Goal: Task Accomplishment & Management: Complete application form

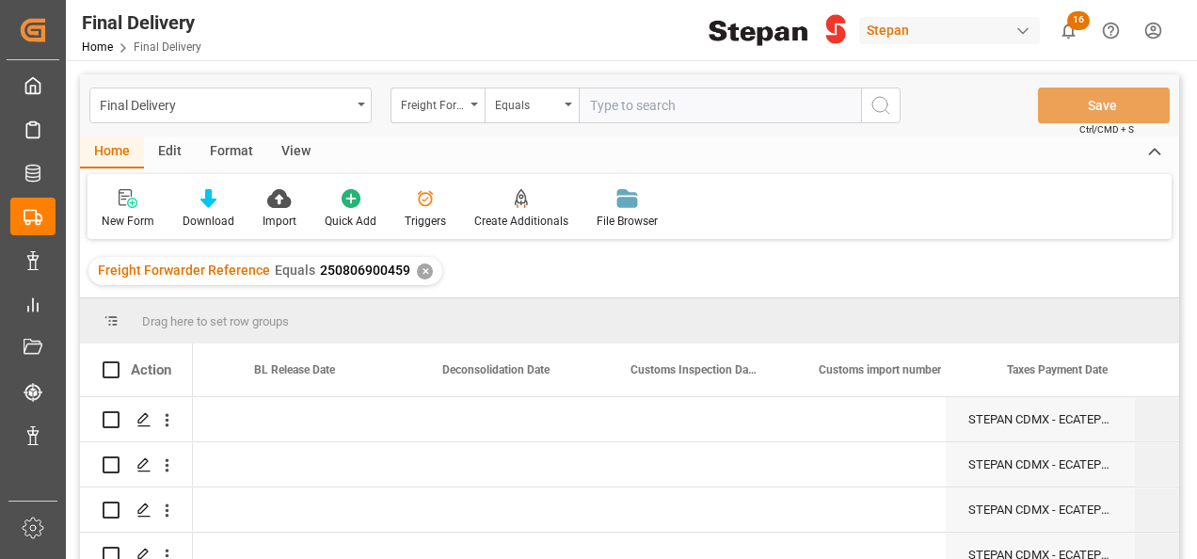
scroll to position [0, 1091]
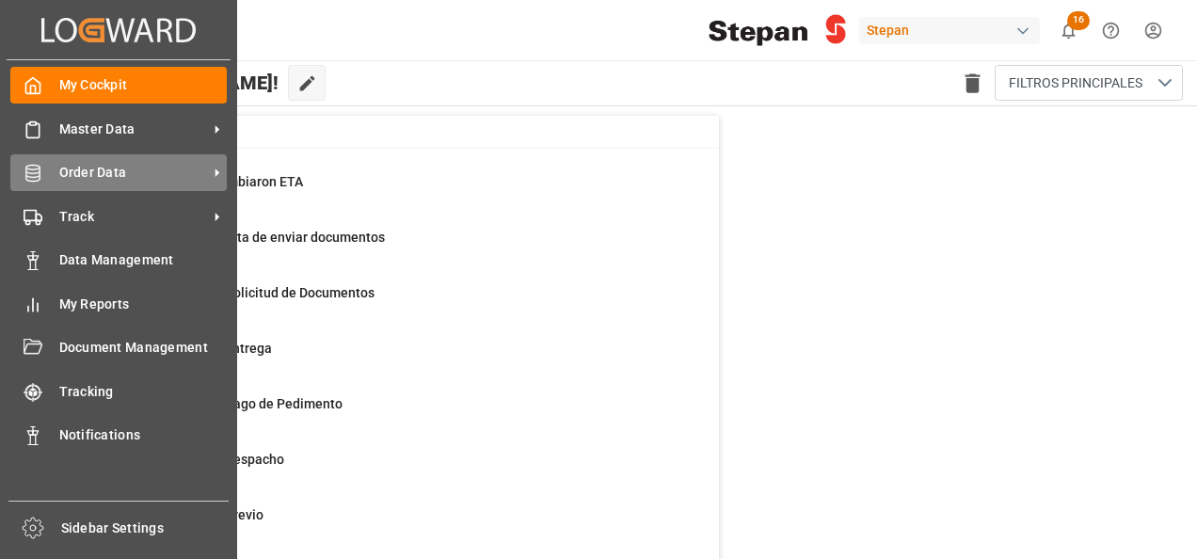
click at [88, 169] on span "Order Data" at bounding box center [133, 173] width 149 height 20
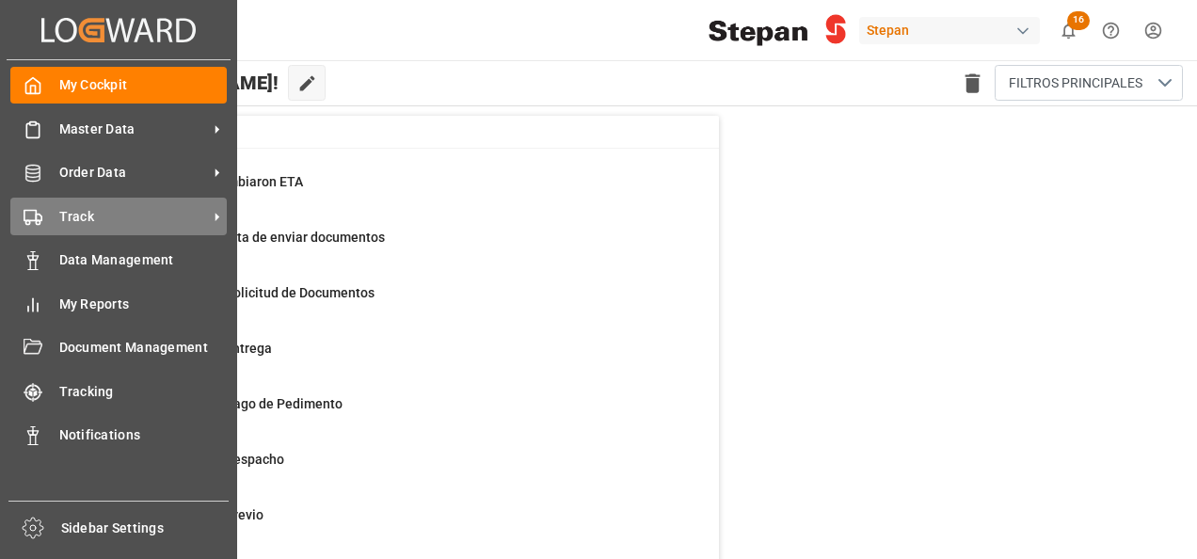
click at [54, 208] on div "Track Track" at bounding box center [118, 216] width 217 height 37
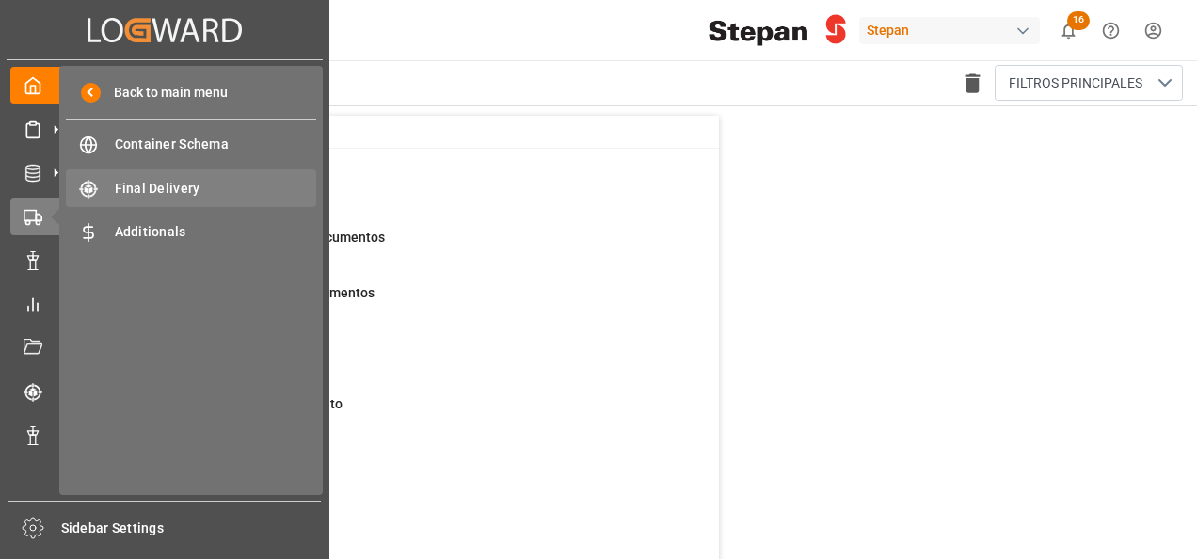
click at [151, 193] on span "Final Delivery" at bounding box center [216, 189] width 202 height 20
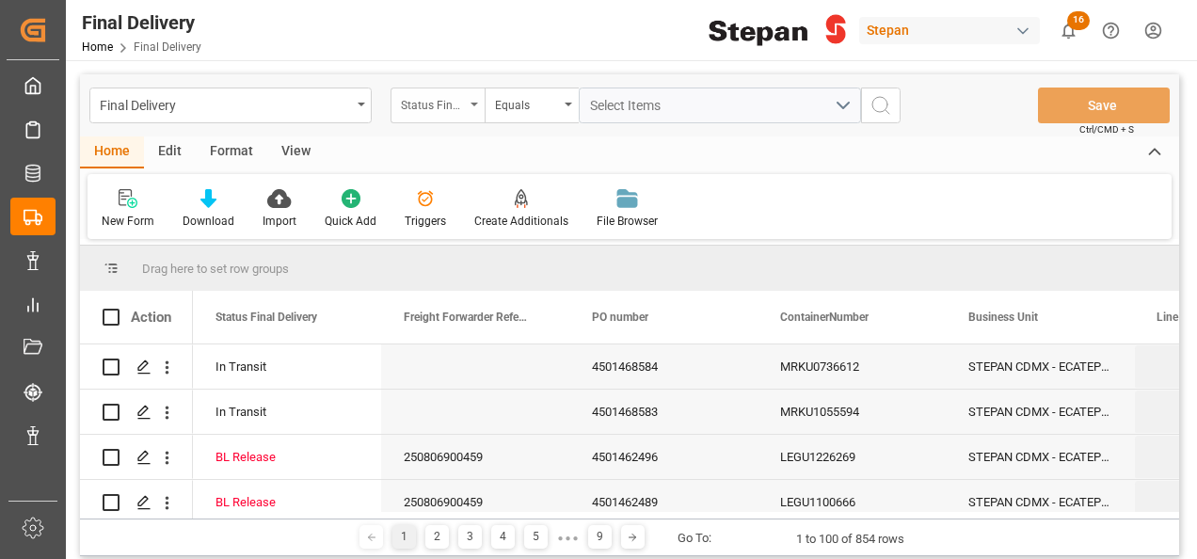
click at [471, 99] on div "Status Final Delivery" at bounding box center [438, 106] width 94 height 36
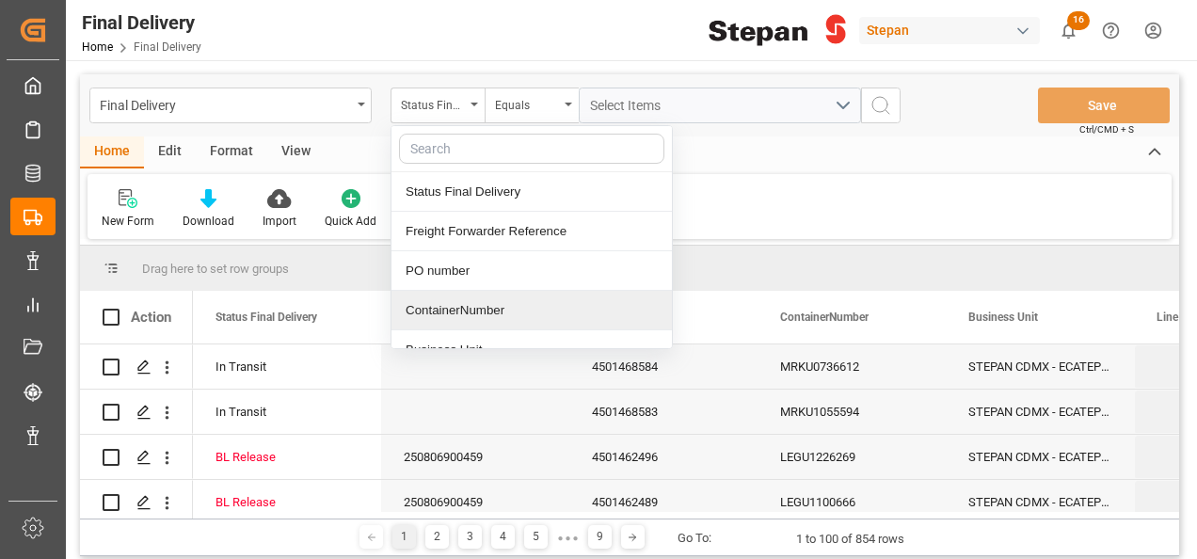
click at [435, 309] on div "ContainerNumber" at bounding box center [532, 311] width 281 height 40
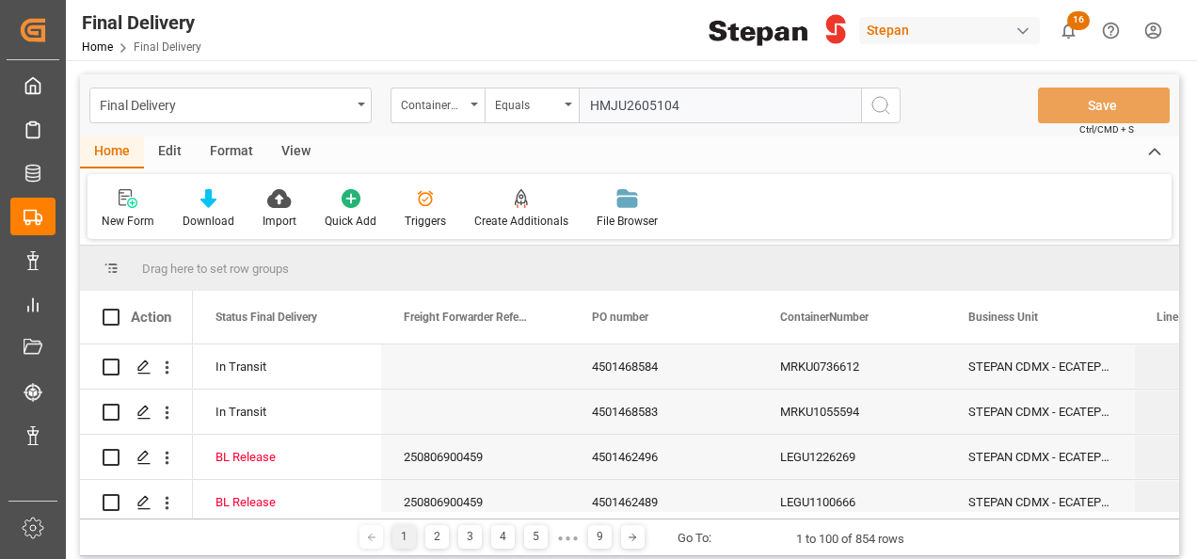
type input "HMJU2605104"
click at [875, 104] on icon "search button" at bounding box center [881, 105] width 23 height 23
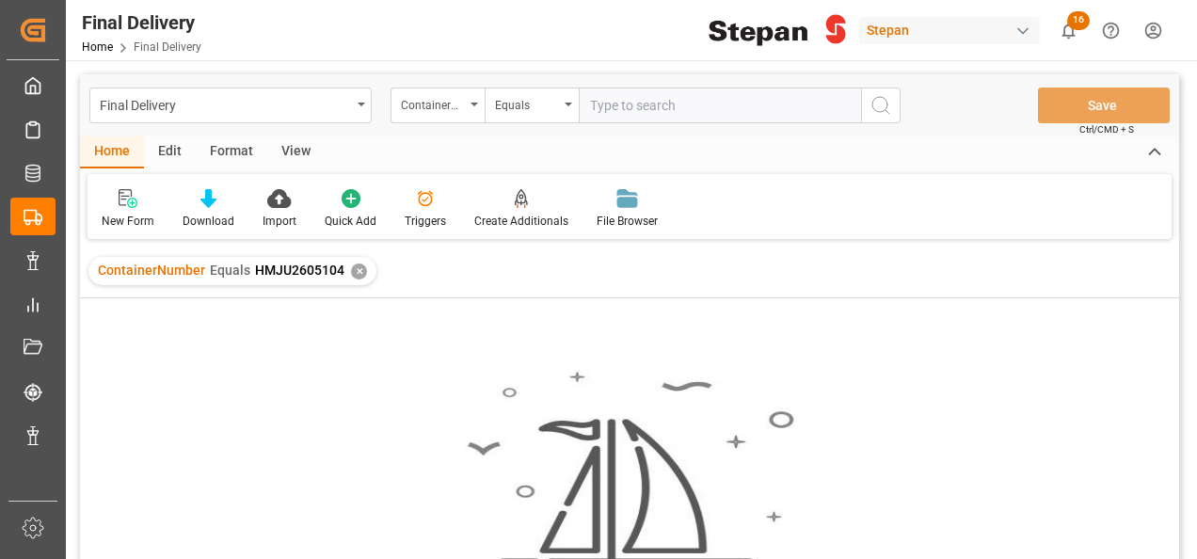
click at [351, 271] on div "✕" at bounding box center [359, 272] width 16 height 16
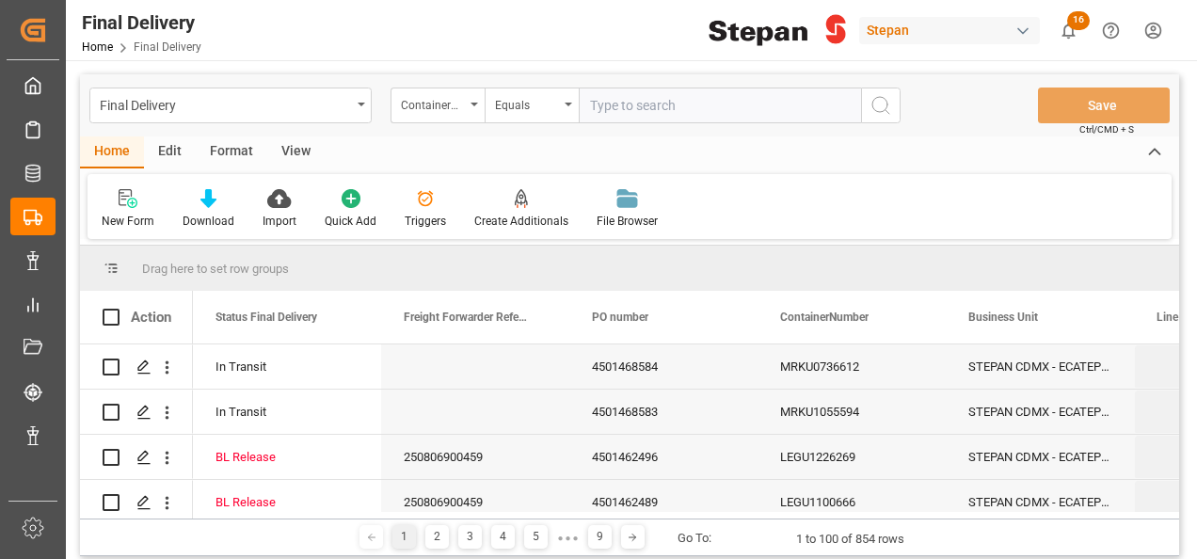
click at [615, 94] on input "text" at bounding box center [720, 106] width 282 height 36
paste input "HMJU2605104"
drag, startPoint x: 588, startPoint y: 102, endPoint x: 624, endPoint y: 105, distance: 36.0
click at [591, 103] on input "HMJU2605104" at bounding box center [720, 106] width 282 height 36
type input "HMJU2605104"
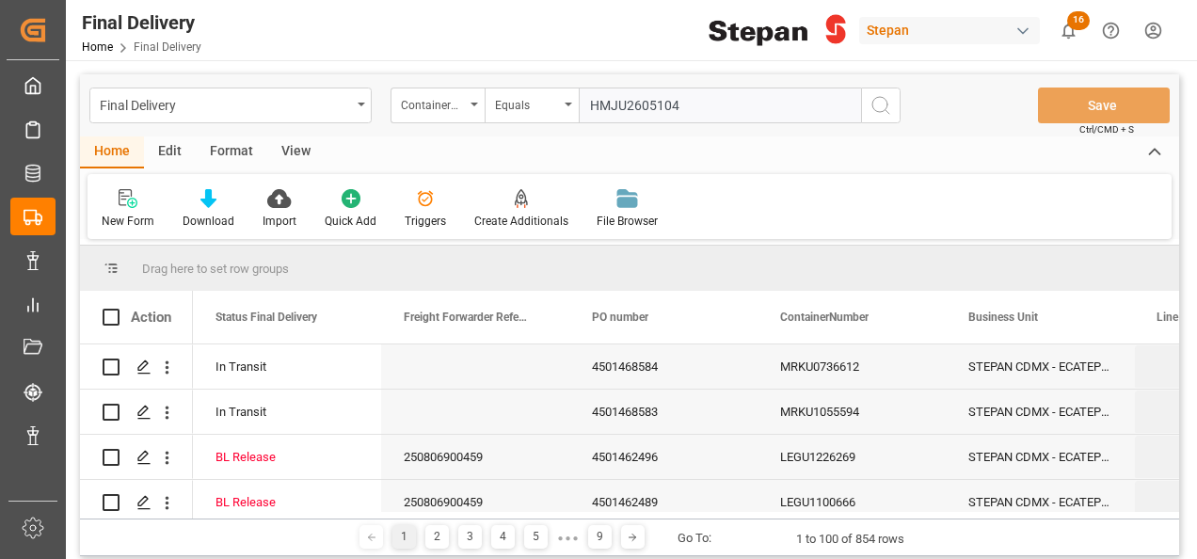
click at [878, 110] on icon "search button" at bounding box center [881, 105] width 23 height 23
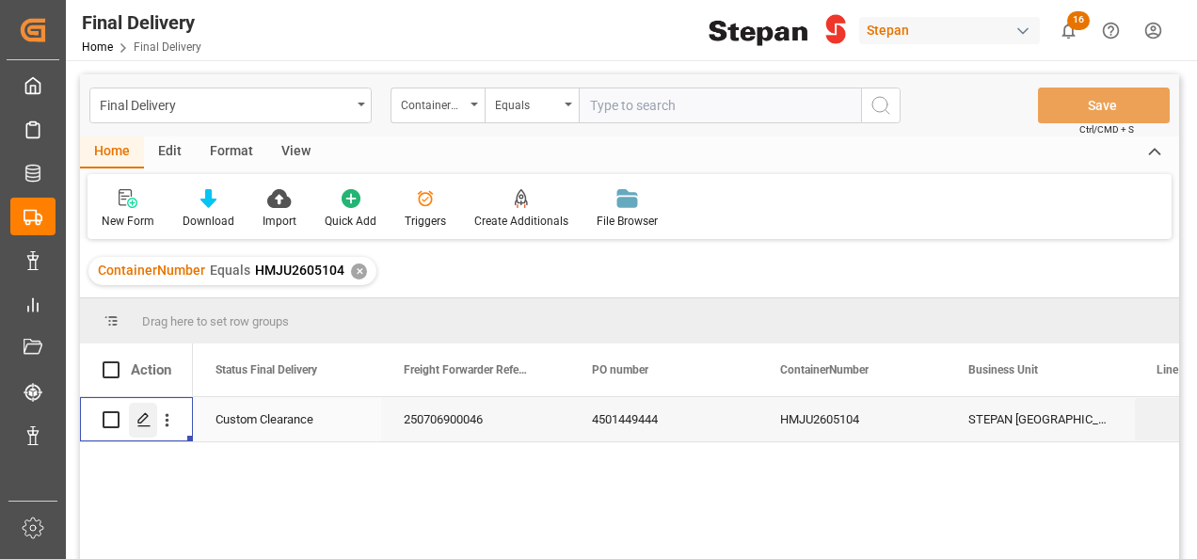
click at [141, 423] on polygon "Press SPACE to select this row." at bounding box center [142, 418] width 9 height 9
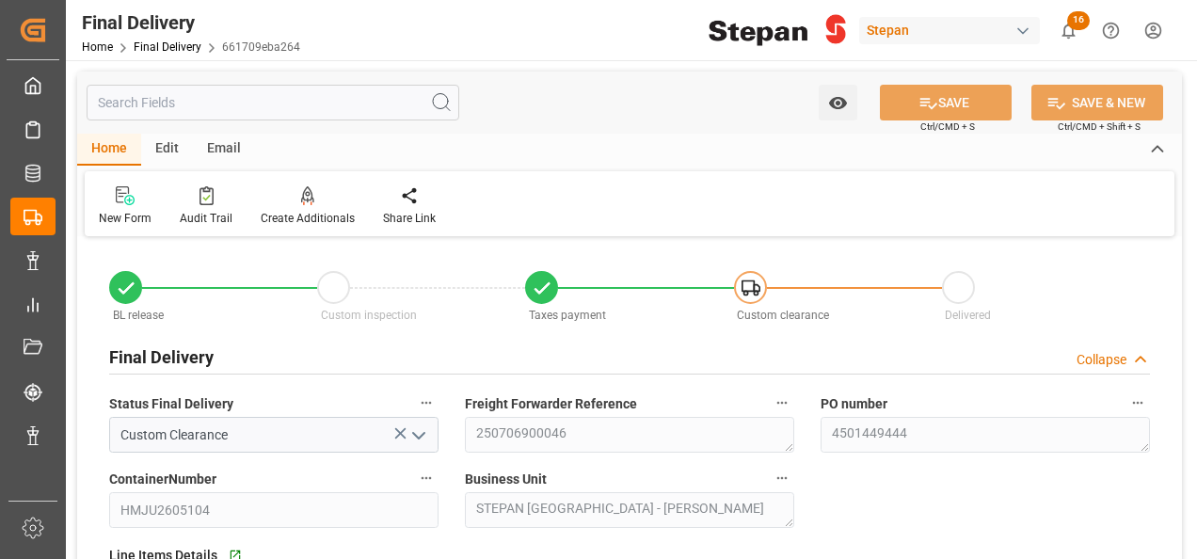
type input "[DATE]"
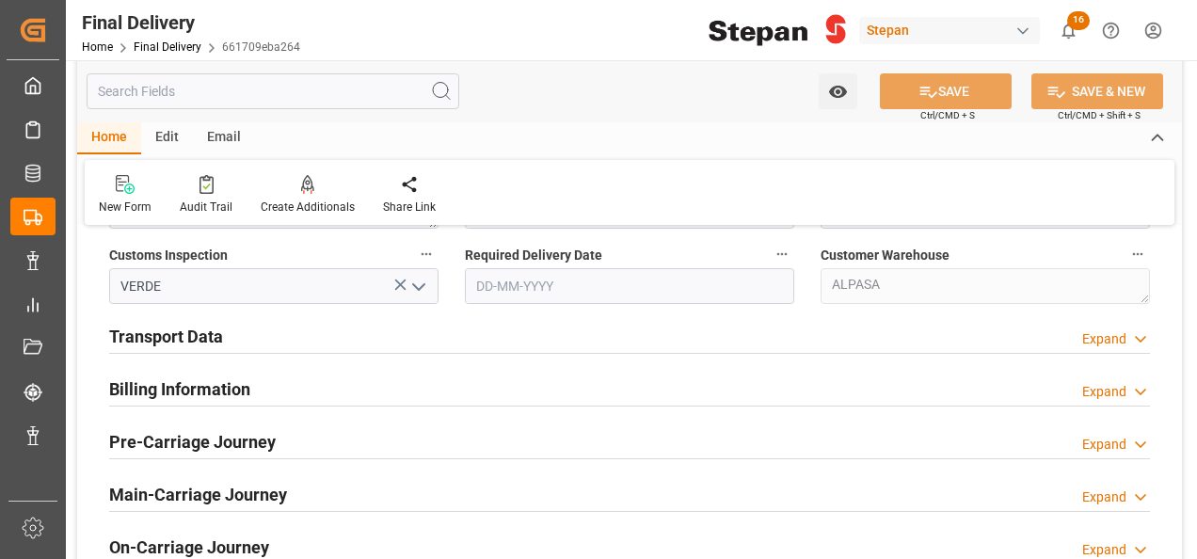
scroll to position [659, 0]
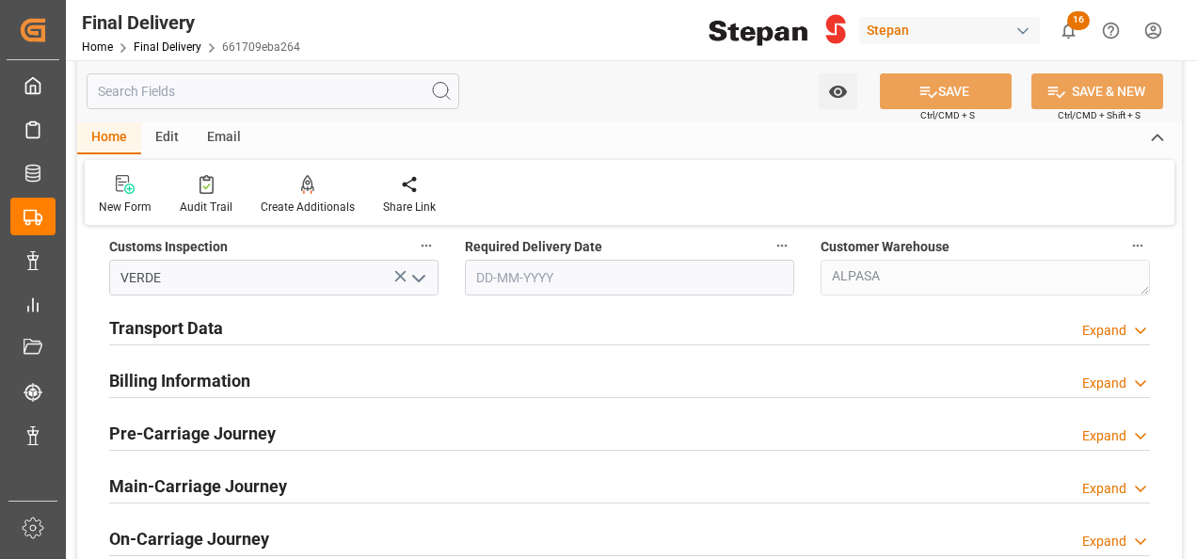
click at [211, 323] on h2 "Transport Data" at bounding box center [166, 327] width 114 height 25
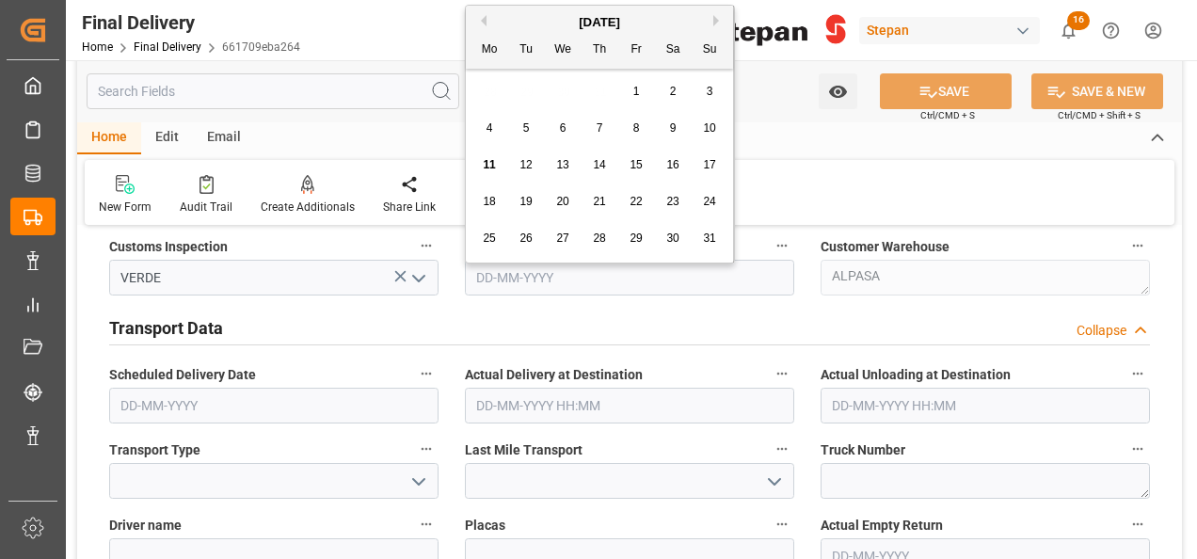
click at [555, 277] on input "text" at bounding box center [629, 278] width 329 height 36
click at [531, 161] on span "12" at bounding box center [526, 164] width 12 height 13
type input "[DATE]"
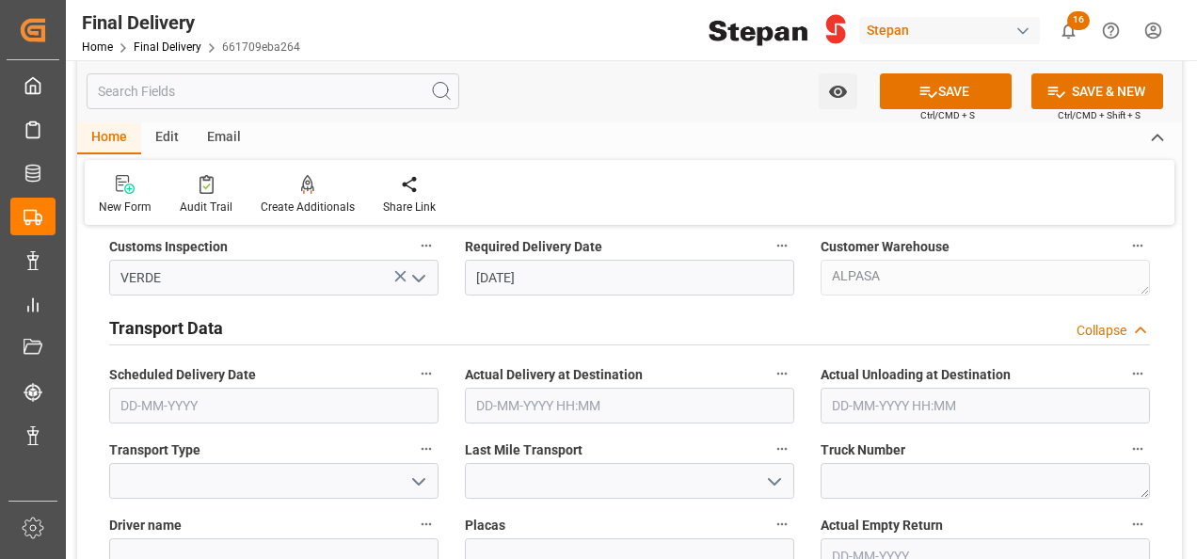
click at [427, 471] on icon "open menu" at bounding box center [419, 482] width 23 height 23
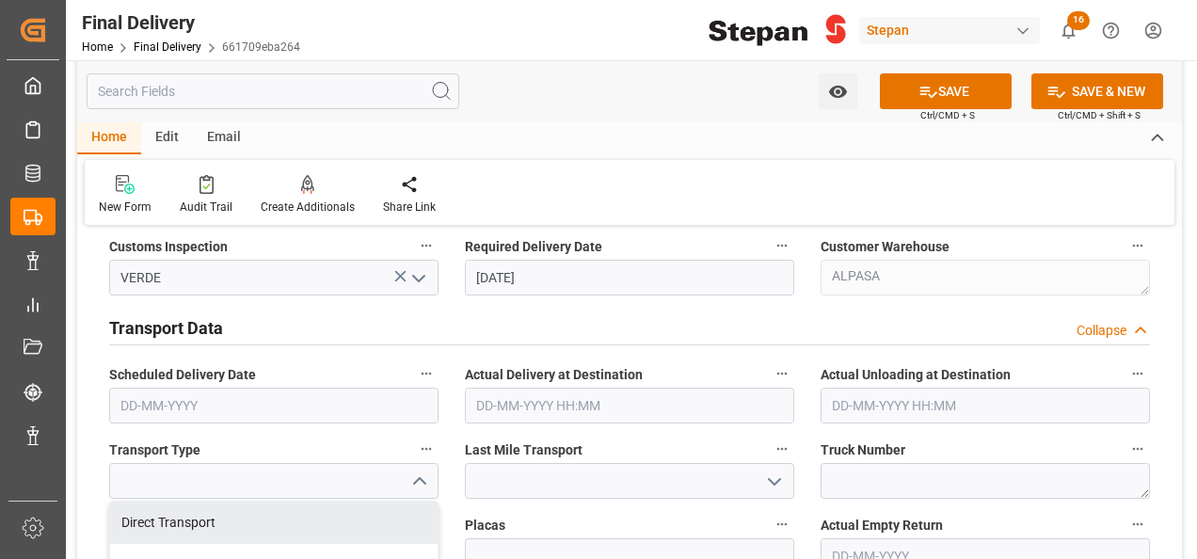
click at [201, 520] on div "Direct Transport" at bounding box center [274, 523] width 328 height 42
type input "Direct Transport"
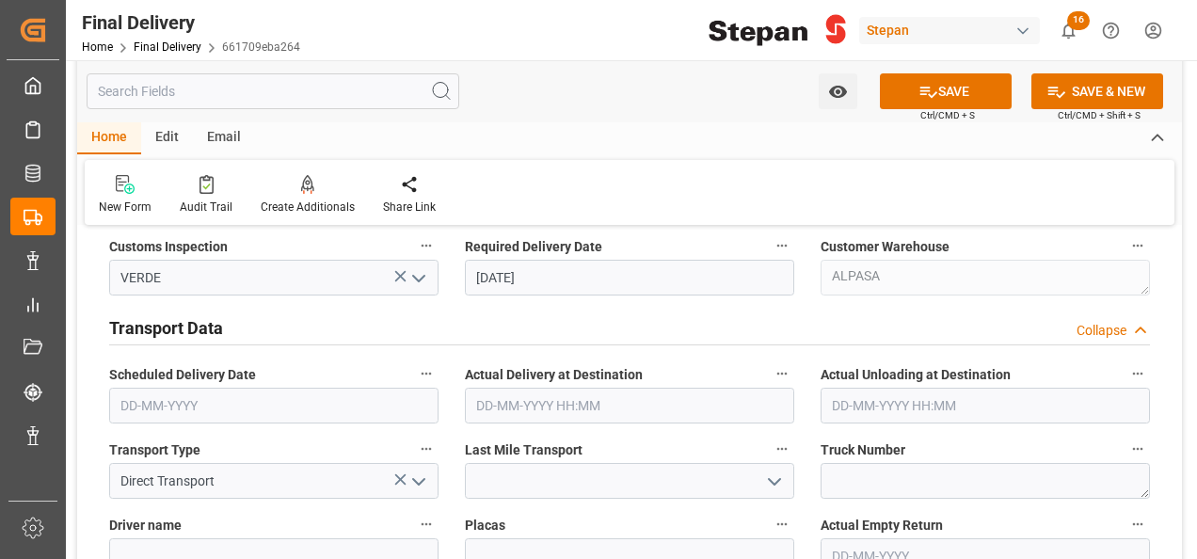
click at [779, 475] on icon "open menu" at bounding box center [774, 482] width 23 height 23
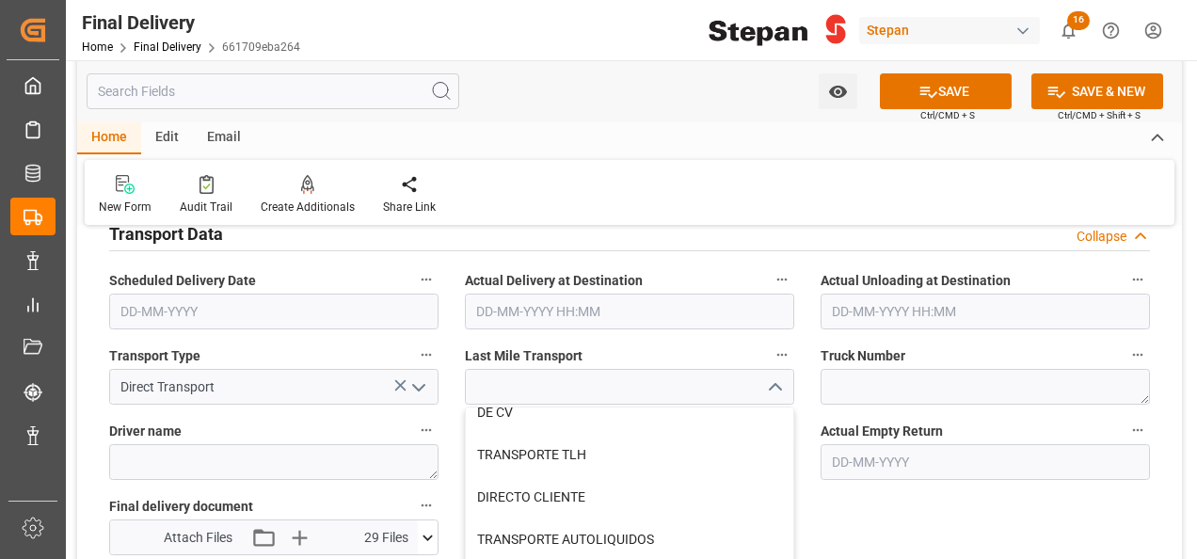
scroll to position [94, 0]
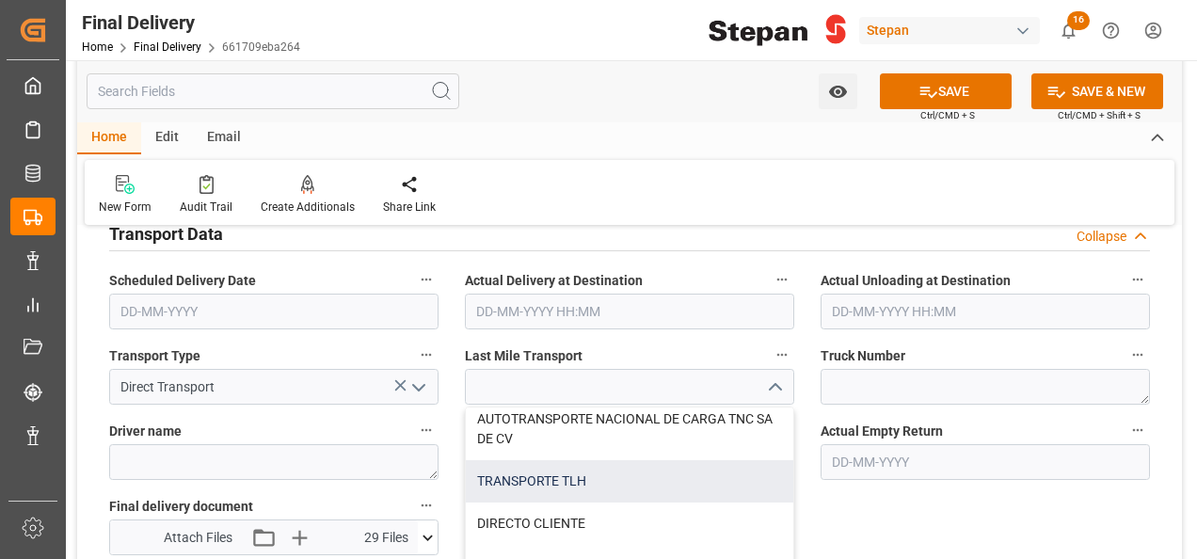
click at [572, 489] on div "TRANSPORTE TLH" at bounding box center [630, 481] width 328 height 42
type input "TRANSPORTE TLH"
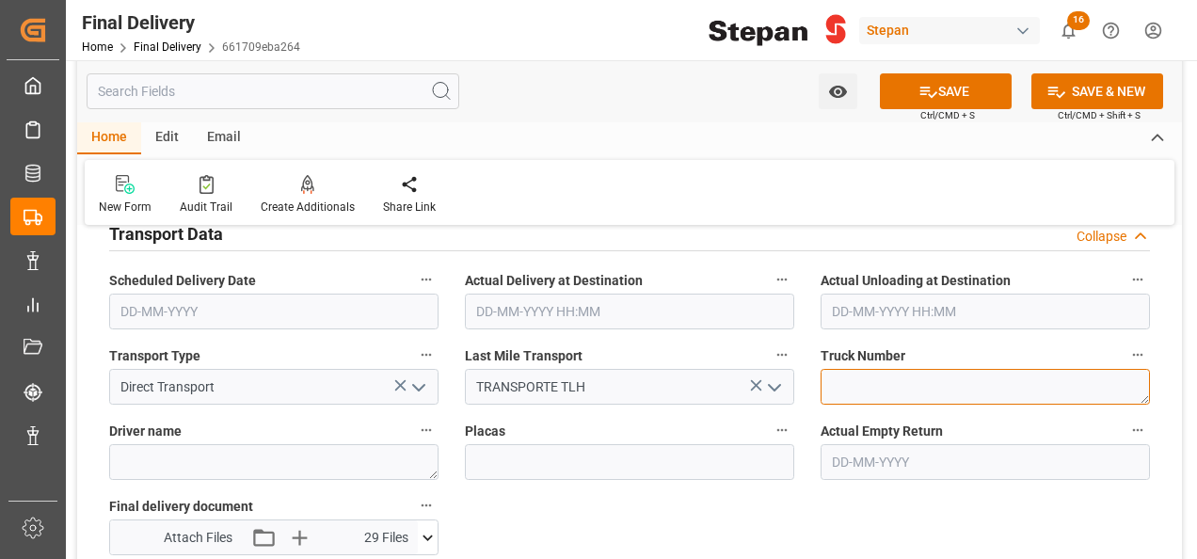
click at [851, 373] on textarea at bounding box center [985, 387] width 329 height 36
paste textarea "TR-467"
type textarea "TR-467"
click at [212, 440] on label "Driver name" at bounding box center [273, 431] width 329 height 26
click at [414, 440] on button "Driver name" at bounding box center [426, 430] width 24 height 24
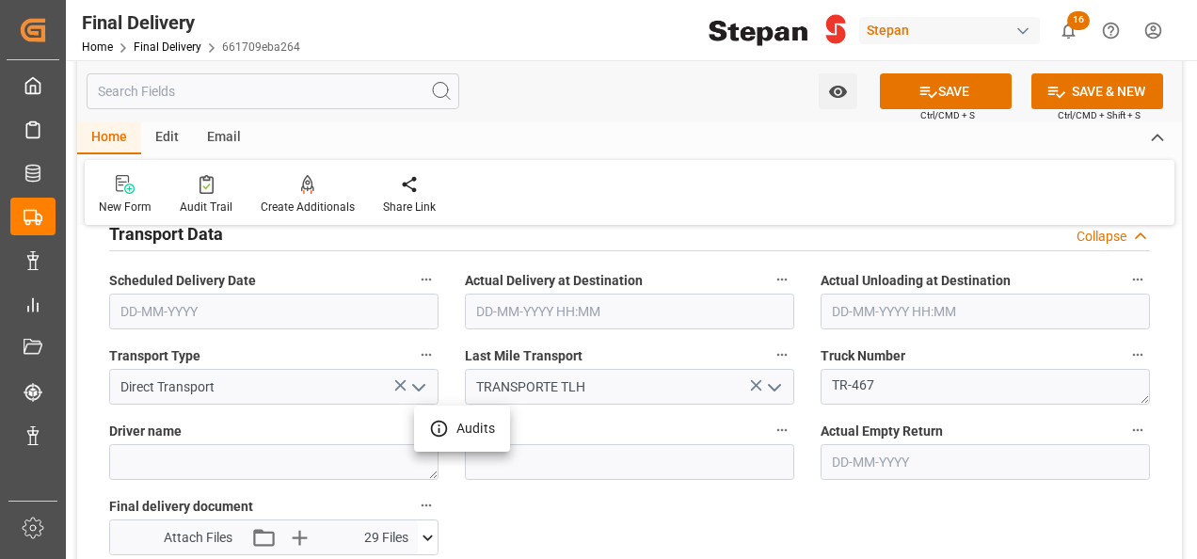
click at [204, 452] on div at bounding box center [598, 279] width 1197 height 559
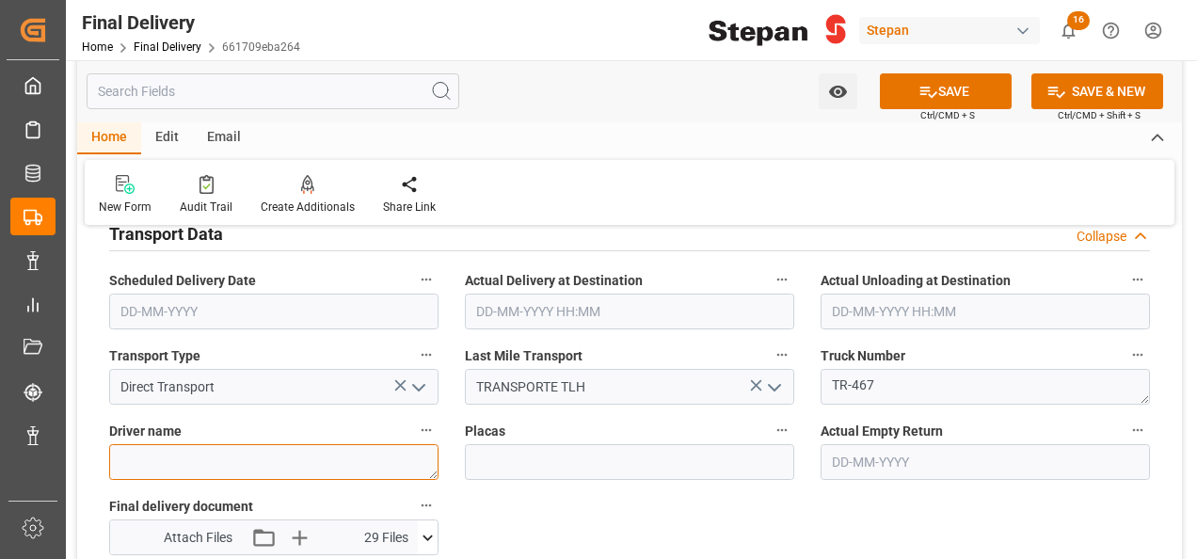
click at [183, 462] on textarea at bounding box center [273, 462] width 329 height 36
click at [163, 456] on textarea at bounding box center [273, 462] width 329 height 36
paste textarea "[PERSON_NAME]"
type textarea "[PERSON_NAME]"
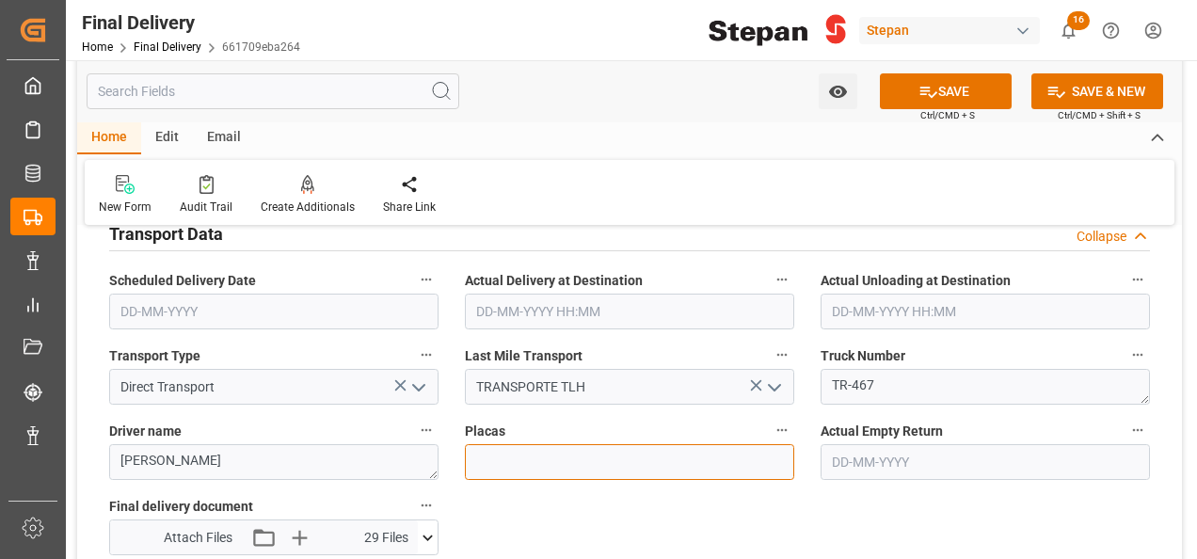
click at [548, 464] on input at bounding box center [629, 462] width 329 height 36
type input "v"
paste input "65BJ7S"
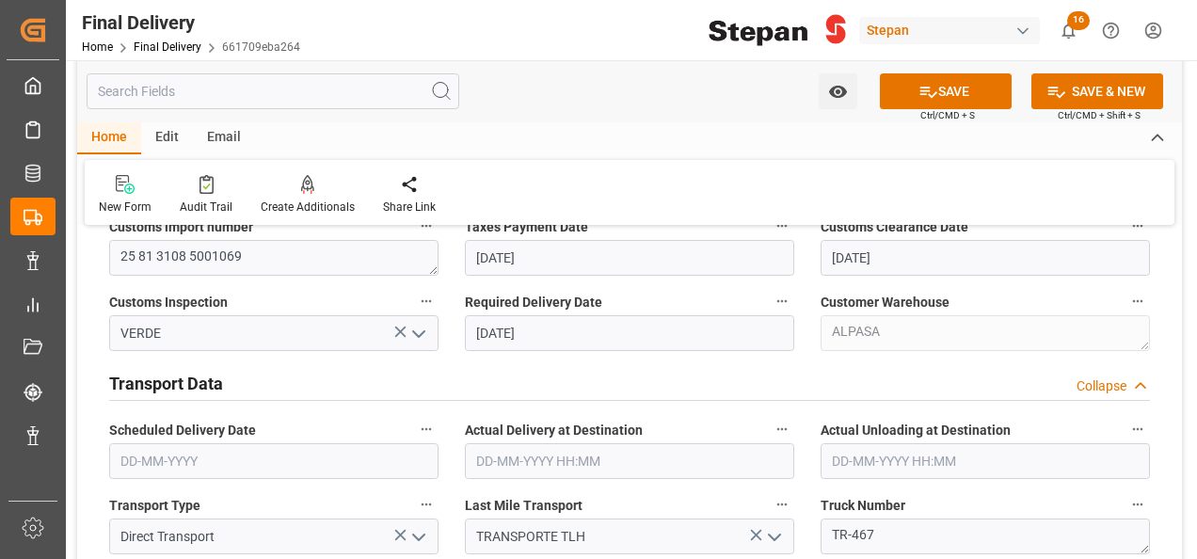
scroll to position [565, 0]
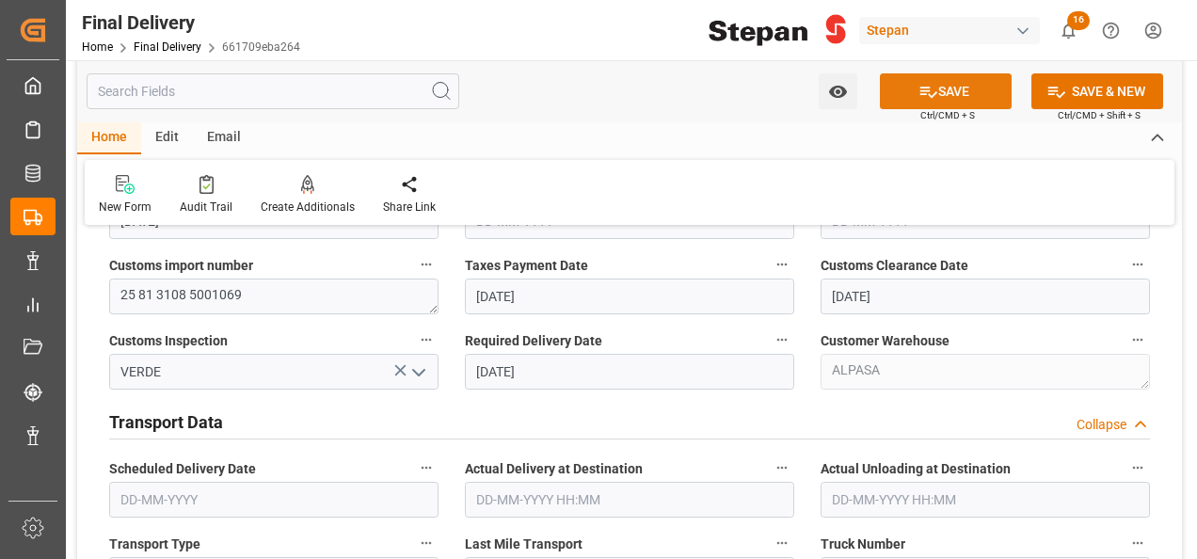
type input "65BJ7S"
click at [971, 91] on button "SAVE" at bounding box center [946, 91] width 132 height 36
